Goal: Task Accomplishment & Management: Use online tool/utility

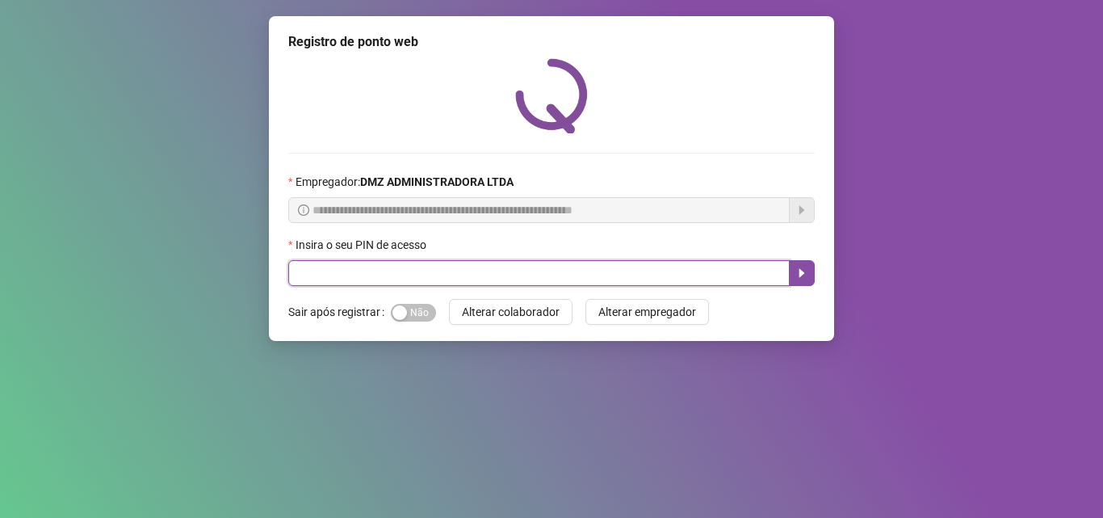
click at [375, 260] on input "text" at bounding box center [538, 273] width 501 height 26
type input "*****"
click at [806, 270] on icon "caret-right" at bounding box center [801, 272] width 13 height 13
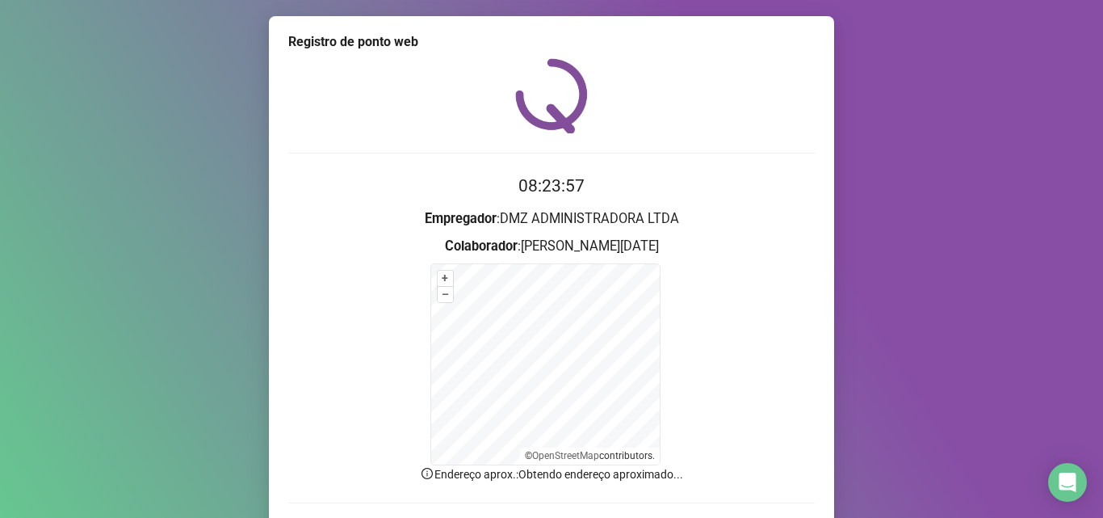
click at [414, 308] on form "+ – ⇧ › © OpenStreetMap contributors." at bounding box center [551, 364] width 526 height 202
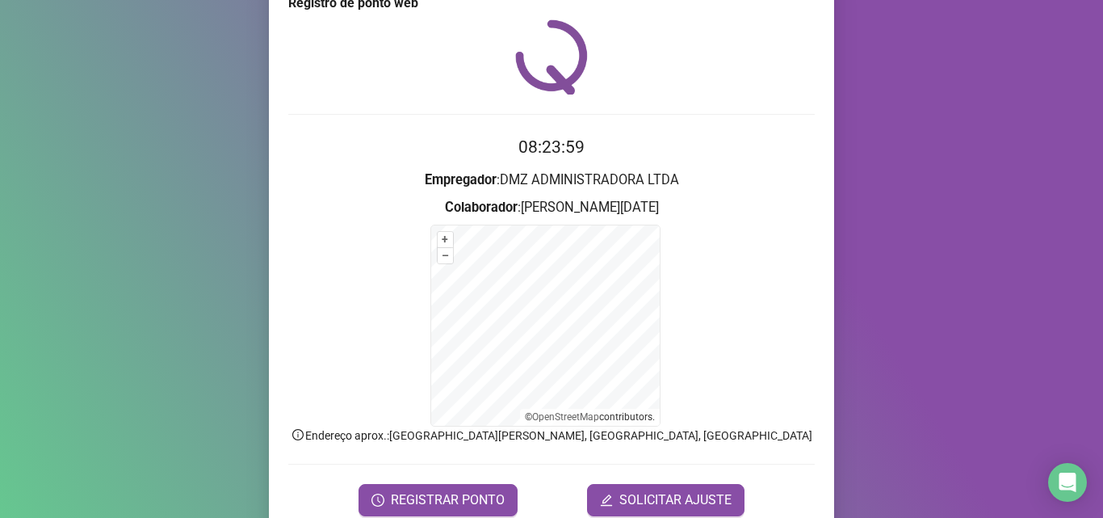
scroll to position [108, 0]
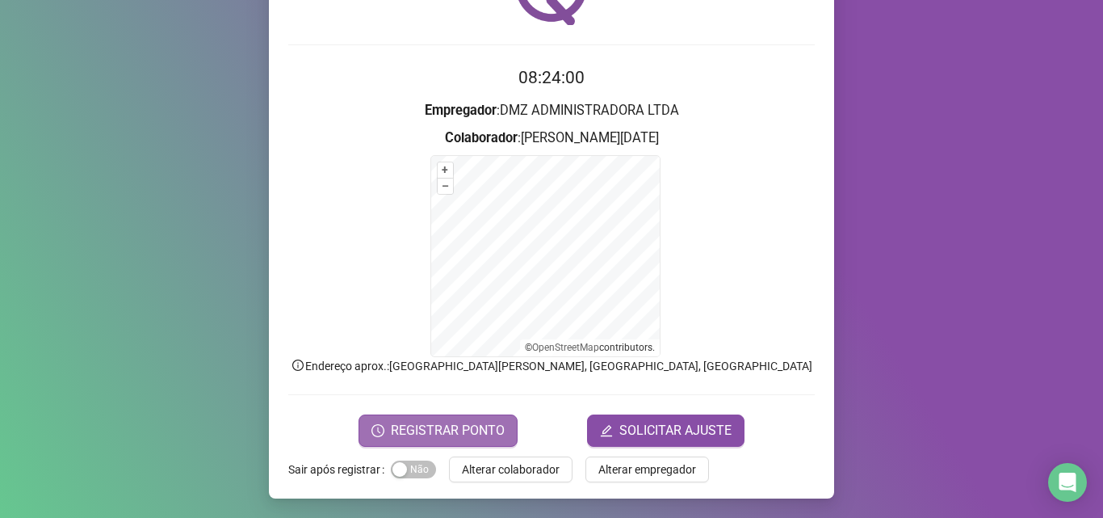
click at [440, 430] on span "REGISTRAR PONTO" at bounding box center [448, 430] width 114 height 19
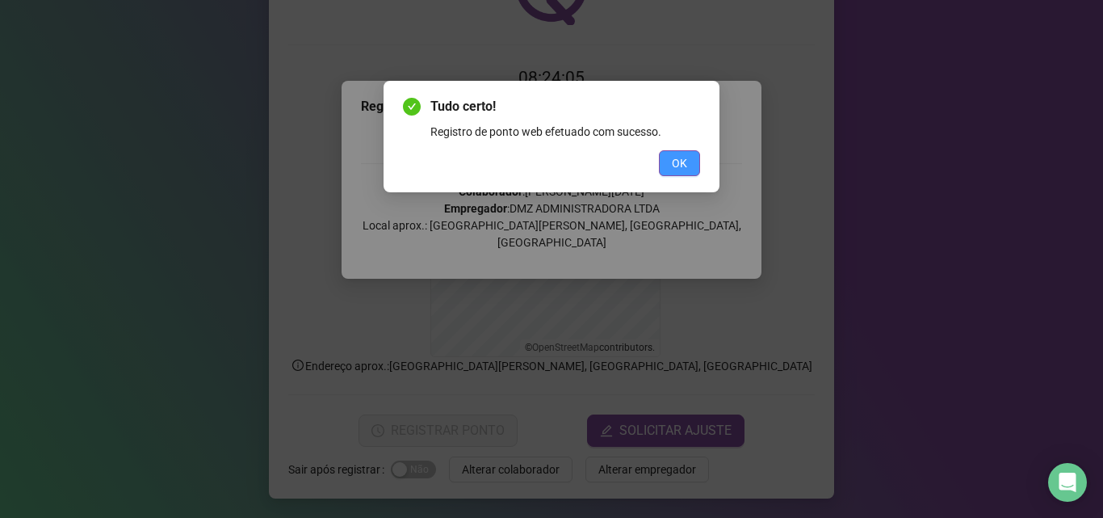
click at [682, 163] on span "OK" at bounding box center [679, 163] width 15 height 18
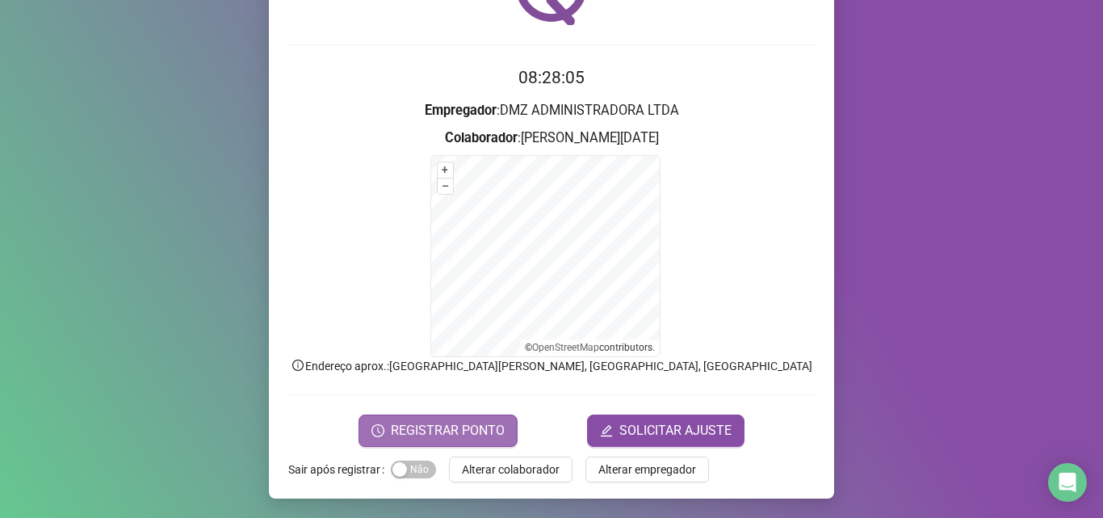
click at [410, 433] on span "REGISTRAR PONTO" at bounding box center [448, 430] width 114 height 19
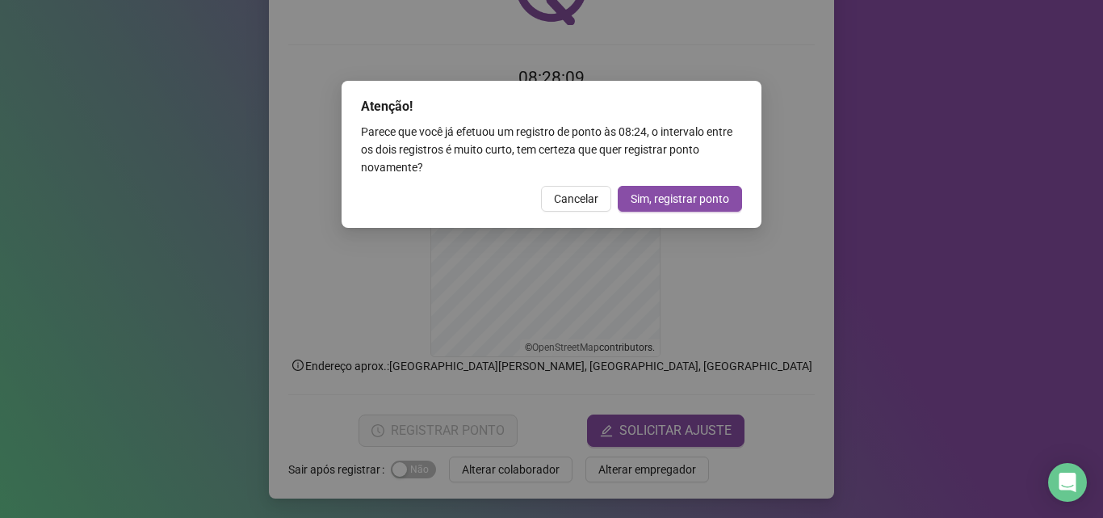
drag, startPoint x: 573, startPoint y: 191, endPoint x: 498, endPoint y: 156, distance: 83.1
click at [570, 190] on span "Cancelar" at bounding box center [576, 199] width 44 height 18
